Goal: Answer question/provide support: Share knowledge or assist other users

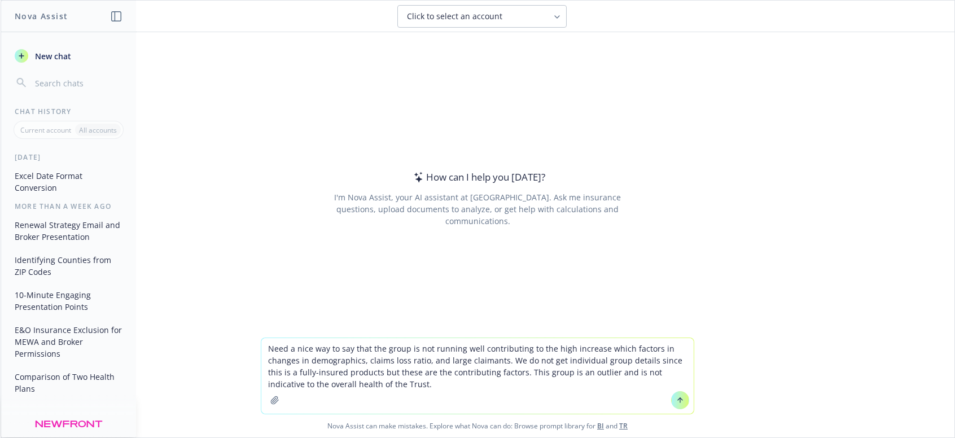
type textarea "Need a nice way to say that the group is not running well contributing to the h…"
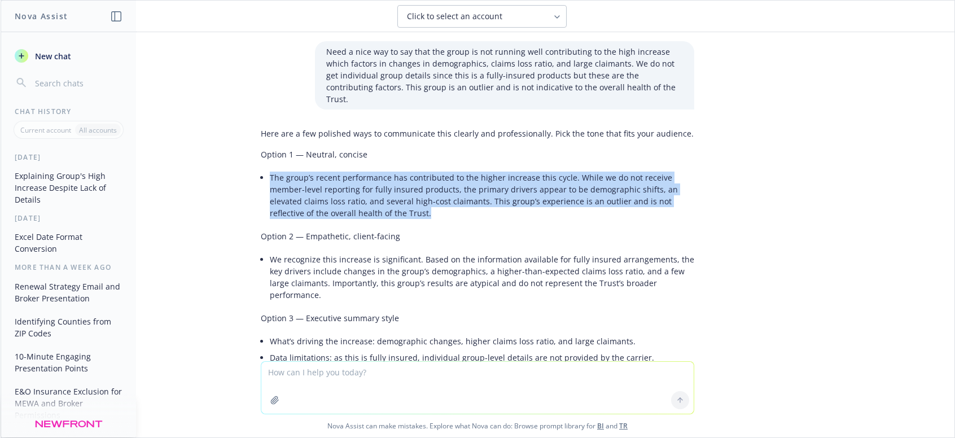
drag, startPoint x: 262, startPoint y: 165, endPoint x: 373, endPoint y: 197, distance: 115.7
click at [373, 197] on li "The group’s recent performance has contributed to the higher increase this cycl…" at bounding box center [482, 195] width 424 height 52
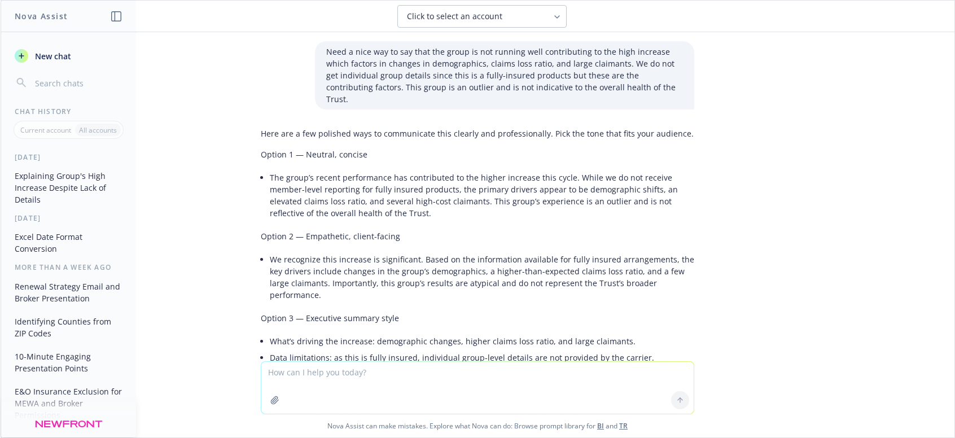
click at [287, 251] on li "We recognize this increase is significant. Based on the information available f…" at bounding box center [482, 277] width 424 height 52
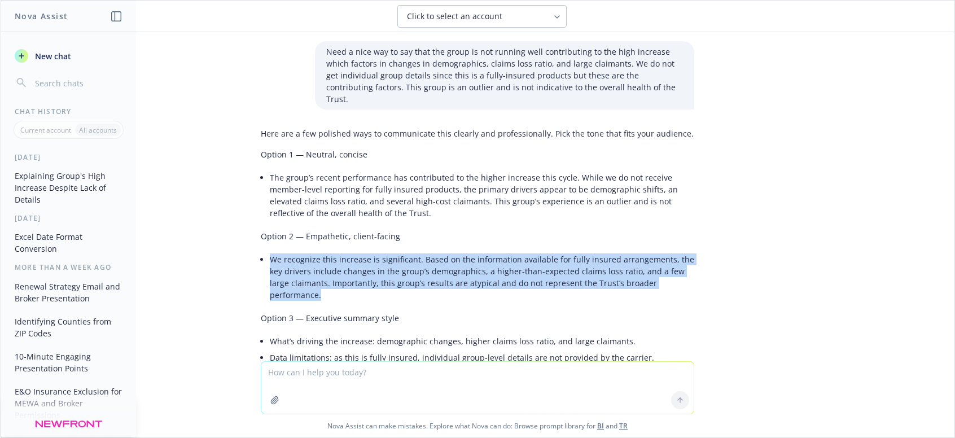
drag, startPoint x: 263, startPoint y: 245, endPoint x: 673, endPoint y: 283, distance: 411.3
click at [673, 283] on div "Here are a few polished ways to communicate this clearly and professionally. Pi…" at bounding box center [477, 312] width 433 height 378
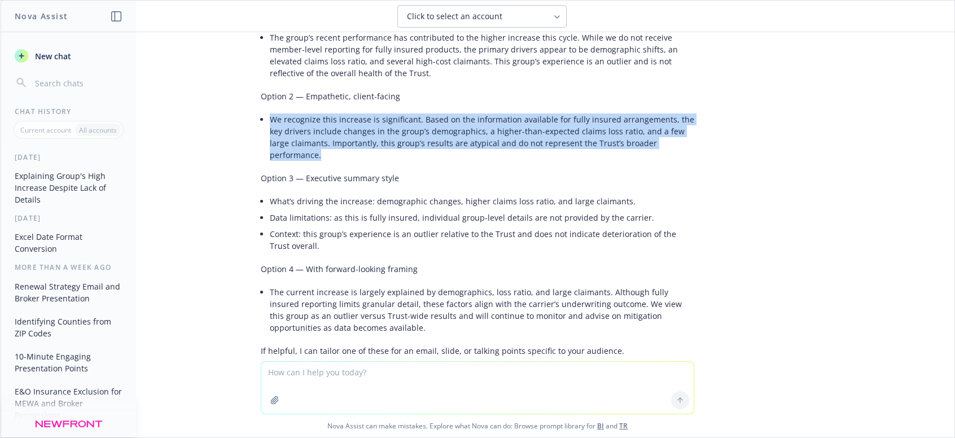
scroll to position [148, 0]
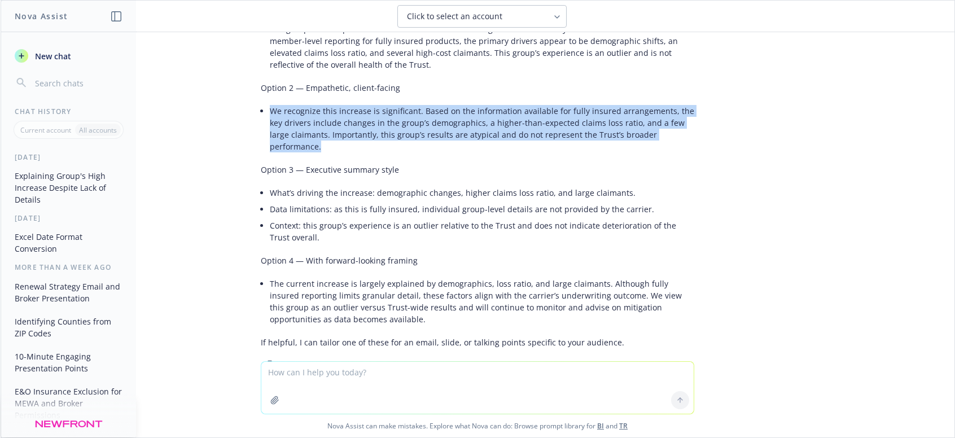
copy li "We recognize this increase is significant. Based on the information available f…"
